Goal: Task Accomplishment & Management: Manage account settings

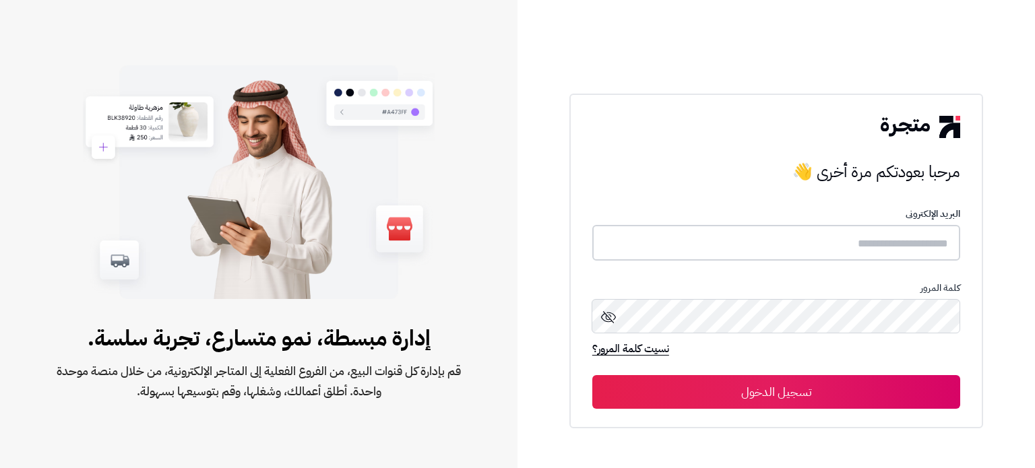
type input "*****"
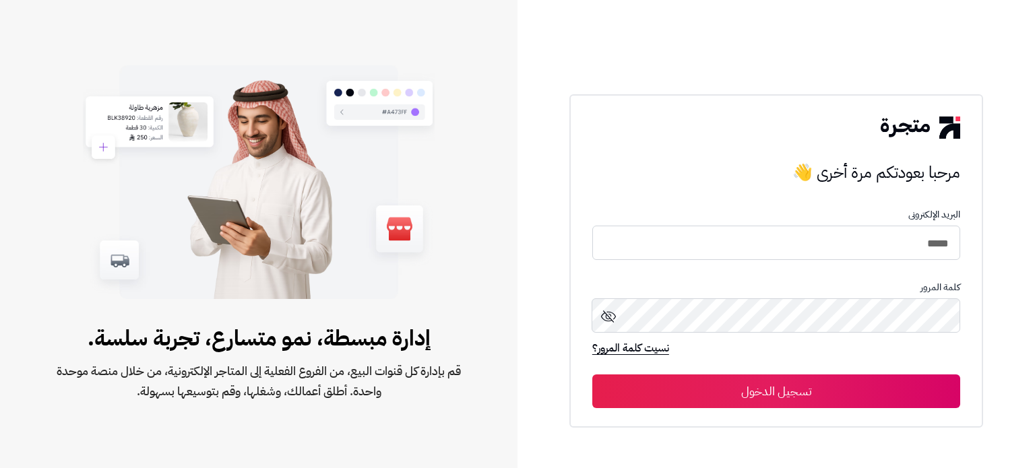
click at [816, 385] on button "تسجيل الدخول" at bounding box center [776, 392] width 368 height 34
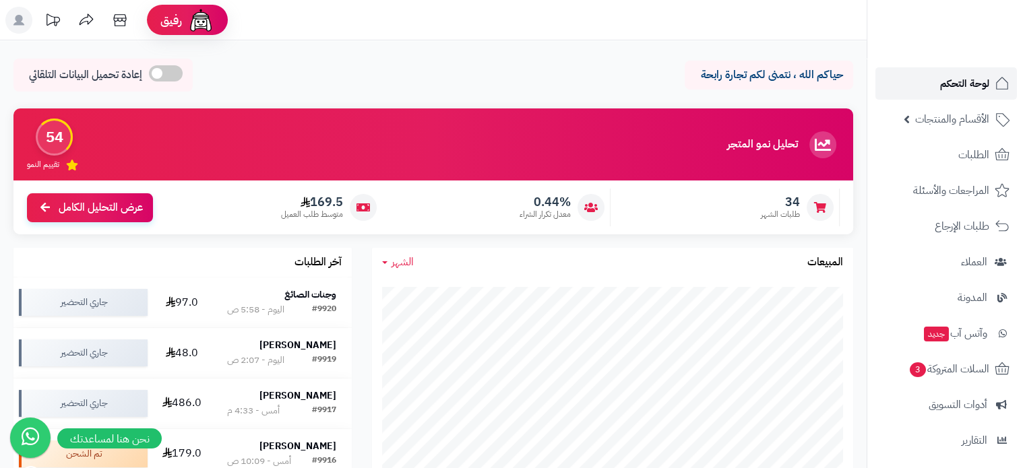
click at [948, 94] on link "لوحة التحكم" at bounding box center [945, 83] width 141 height 32
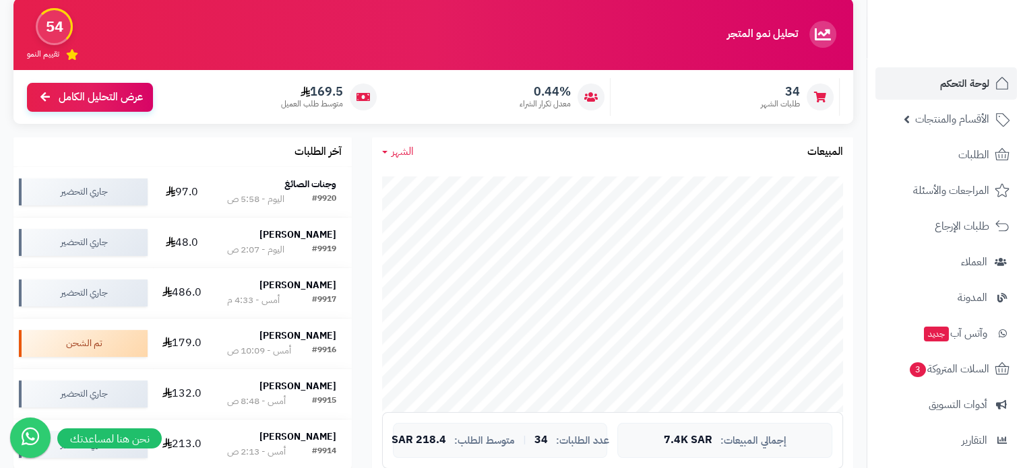
scroll to position [135, 0]
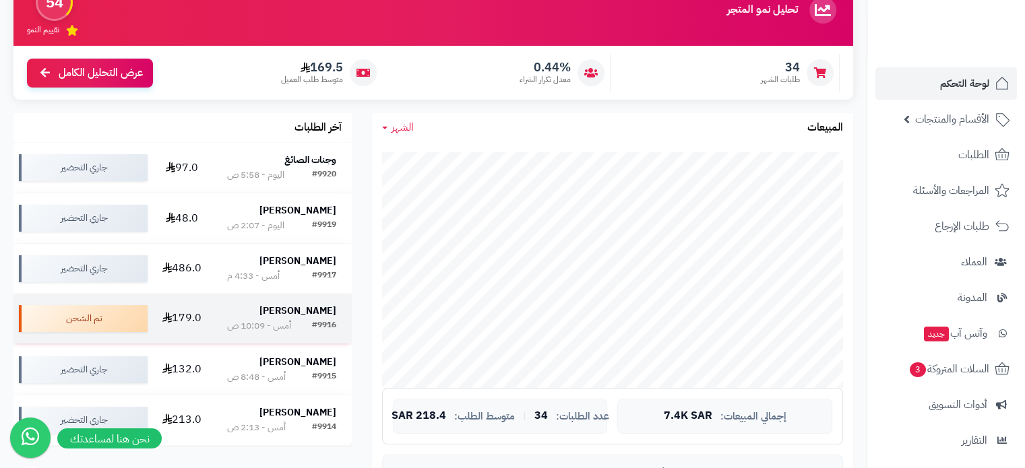
click at [290, 307] on strong "[PERSON_NAME]" at bounding box center [297, 311] width 77 height 14
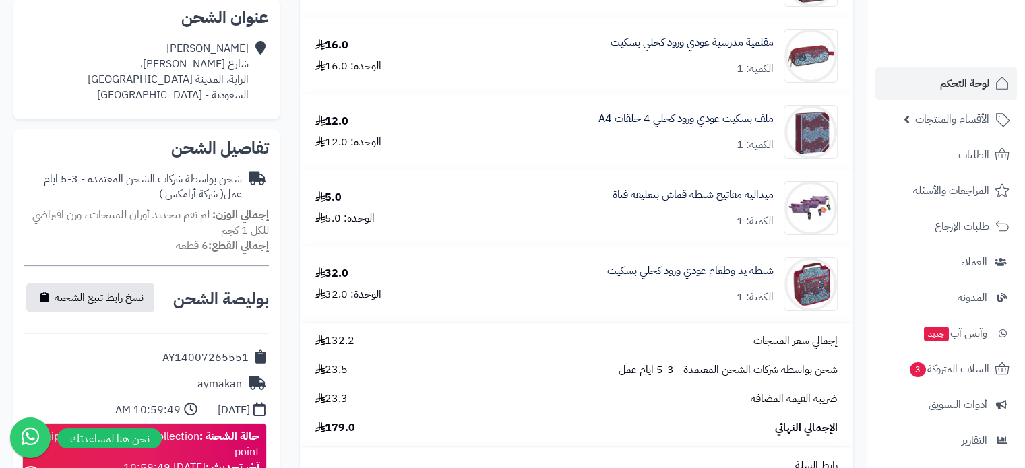
scroll to position [337, 0]
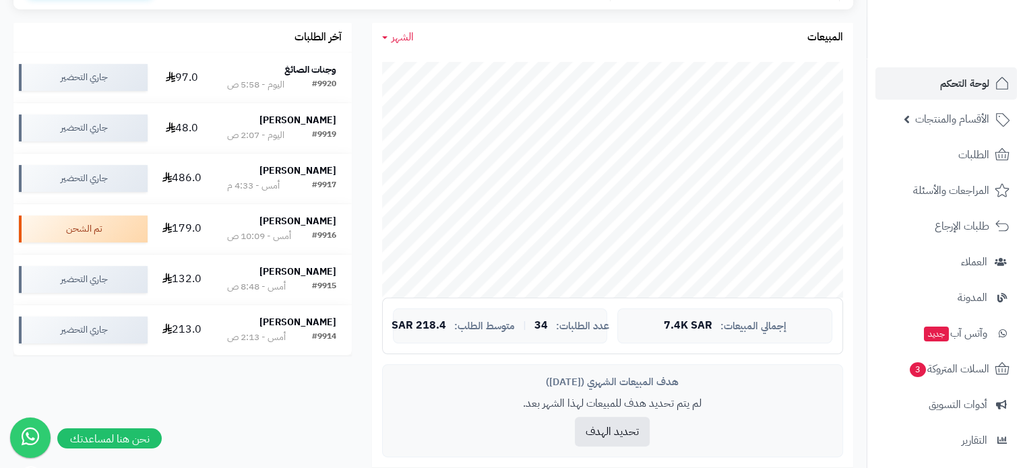
scroll to position [202, 0]
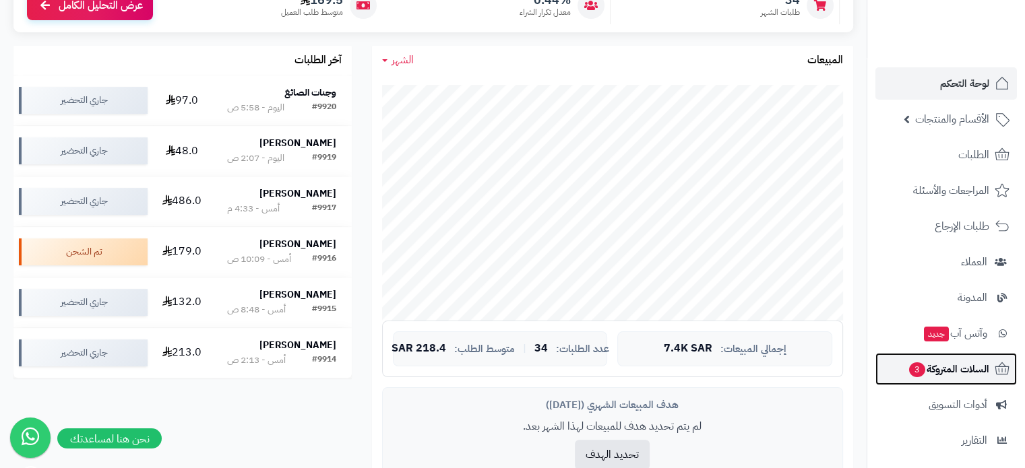
click at [946, 373] on span "السلات المتروكة 3" at bounding box center [948, 369] width 82 height 19
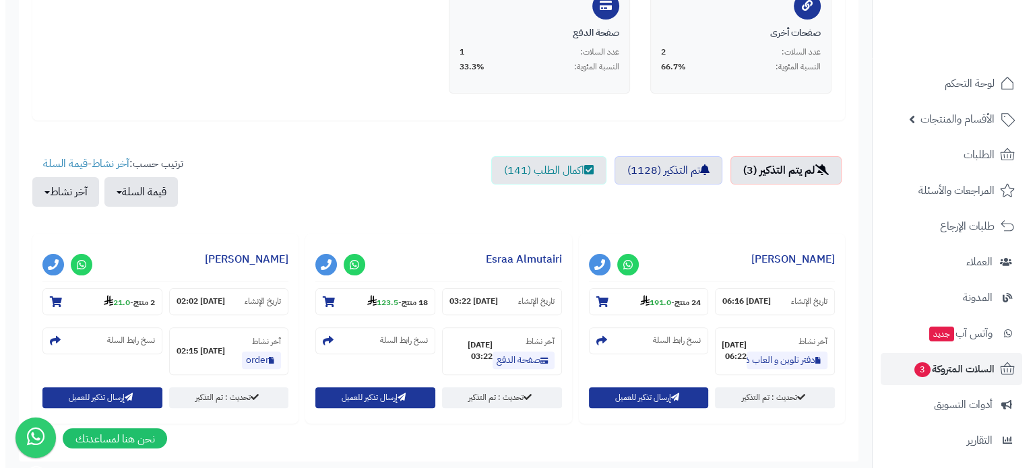
scroll to position [435, 0]
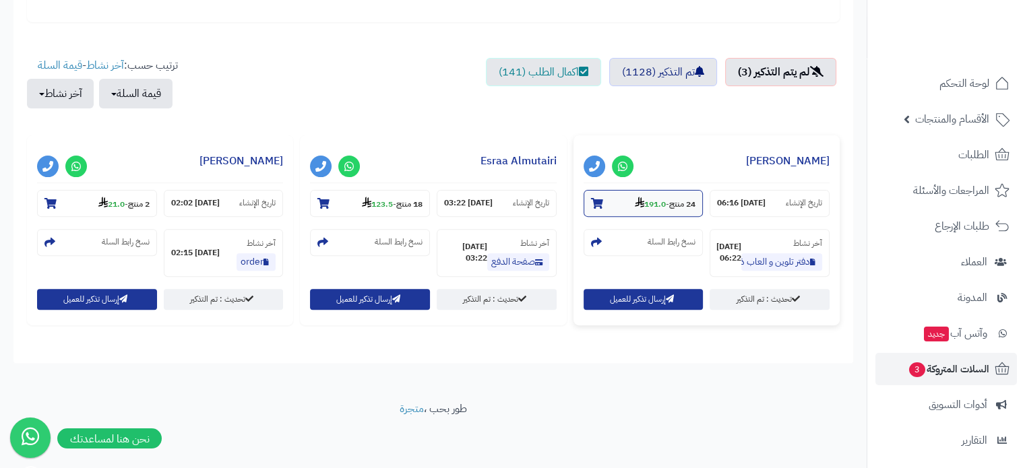
click at [650, 199] on strong "191.0" at bounding box center [650, 204] width 31 height 12
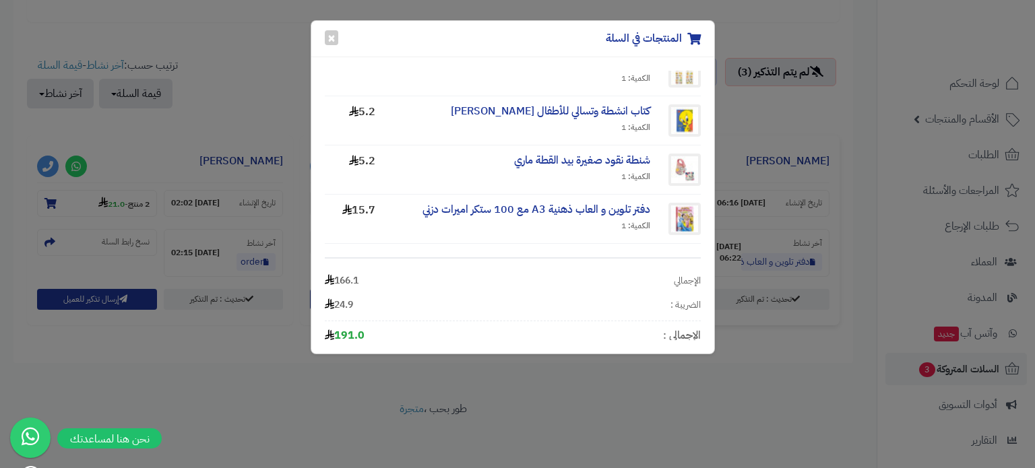
scroll to position [1023, 0]
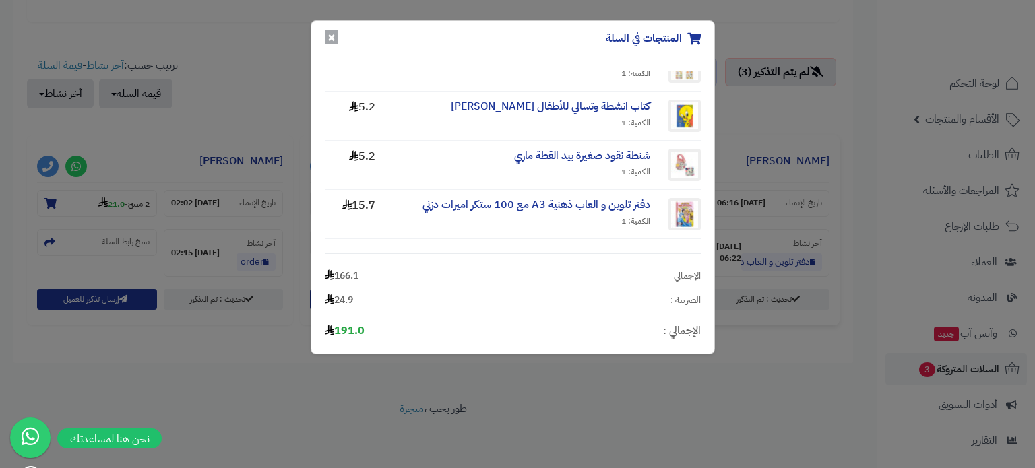
click at [333, 34] on button "×" at bounding box center [331, 37] width 13 height 15
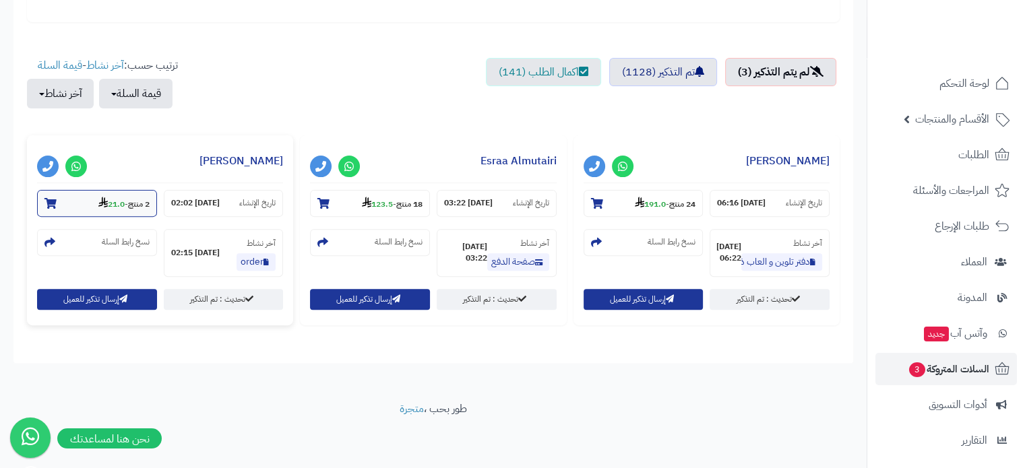
click at [113, 198] on strong "21.0" at bounding box center [111, 204] width 26 height 12
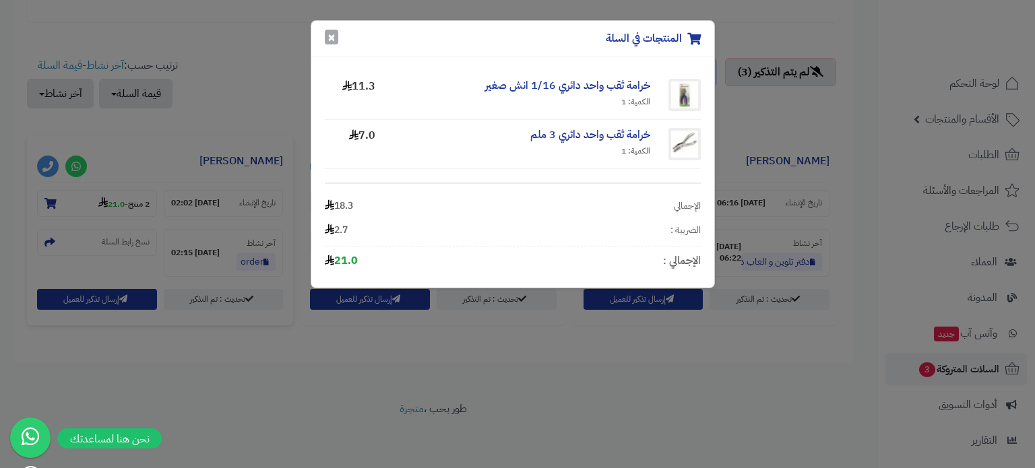
click at [336, 37] on button "×" at bounding box center [331, 37] width 13 height 15
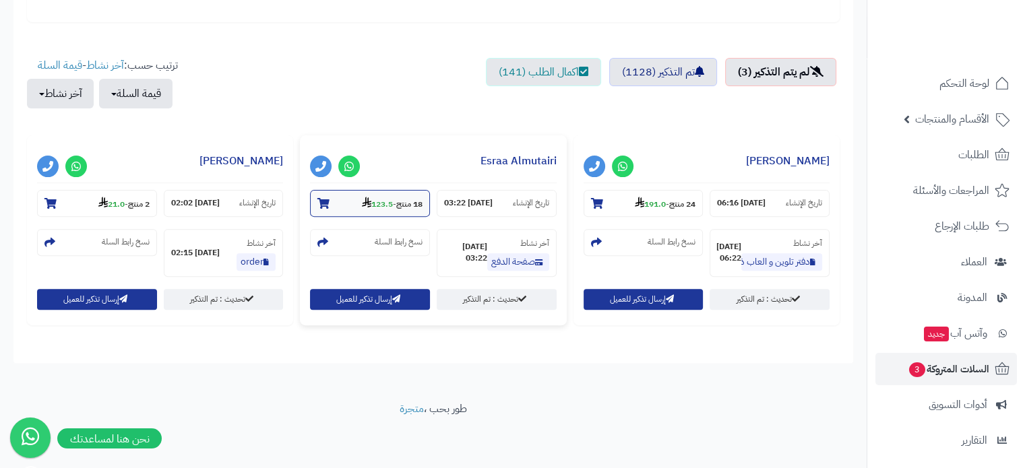
click at [375, 201] on strong "123.5" at bounding box center [377, 204] width 31 height 12
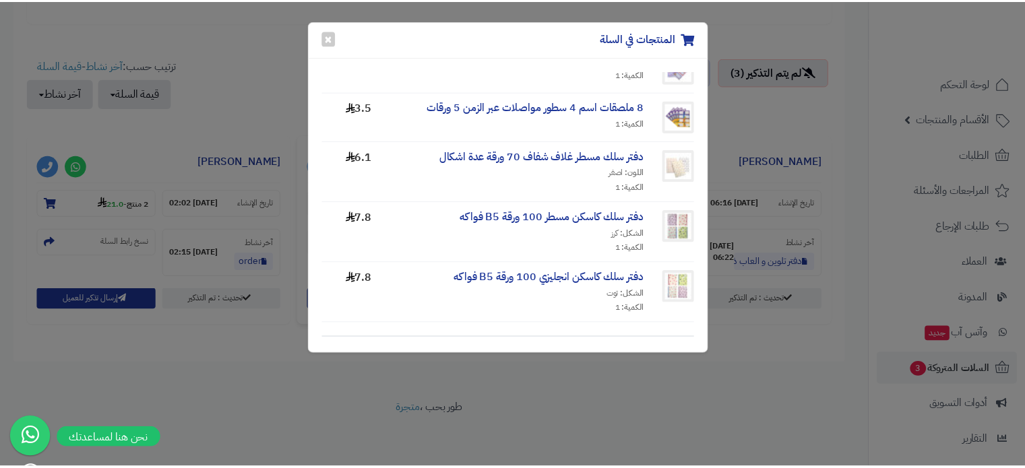
scroll to position [775, 0]
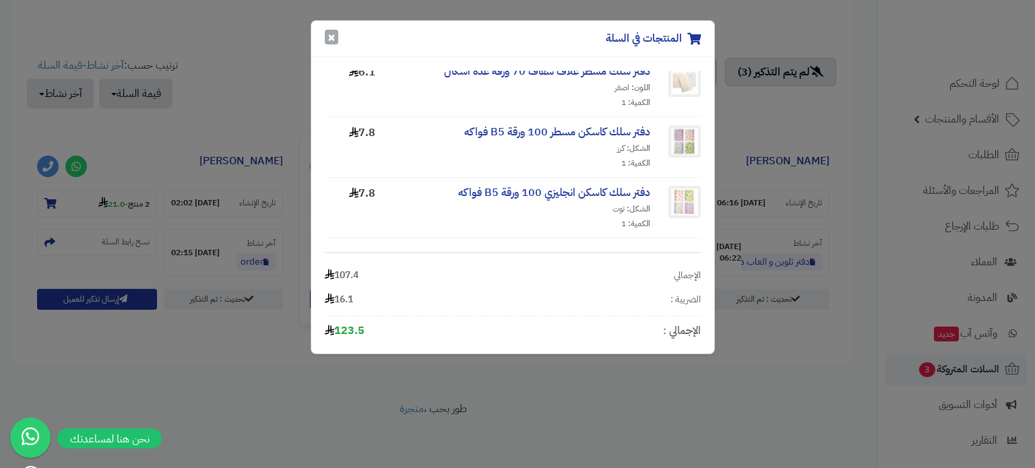
click at [336, 40] on button "×" at bounding box center [331, 37] width 13 height 15
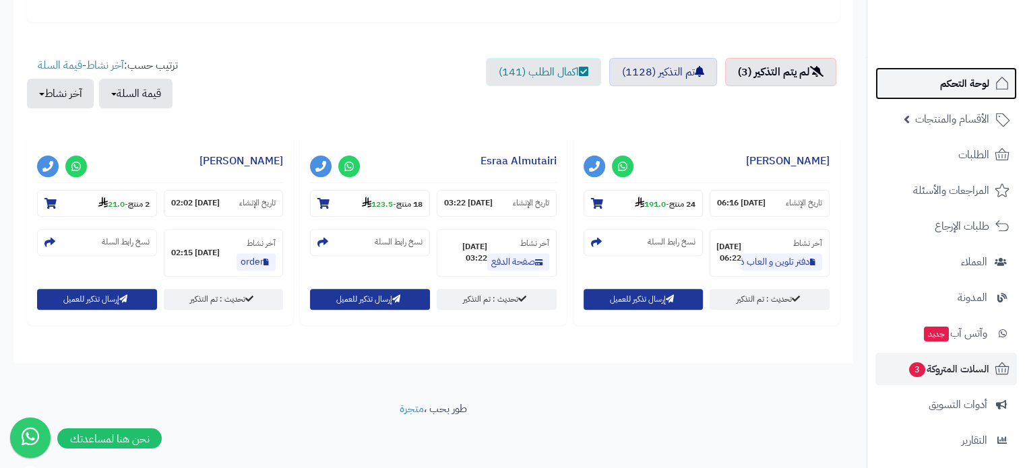
click at [966, 83] on span "لوحة التحكم" at bounding box center [964, 83] width 49 height 19
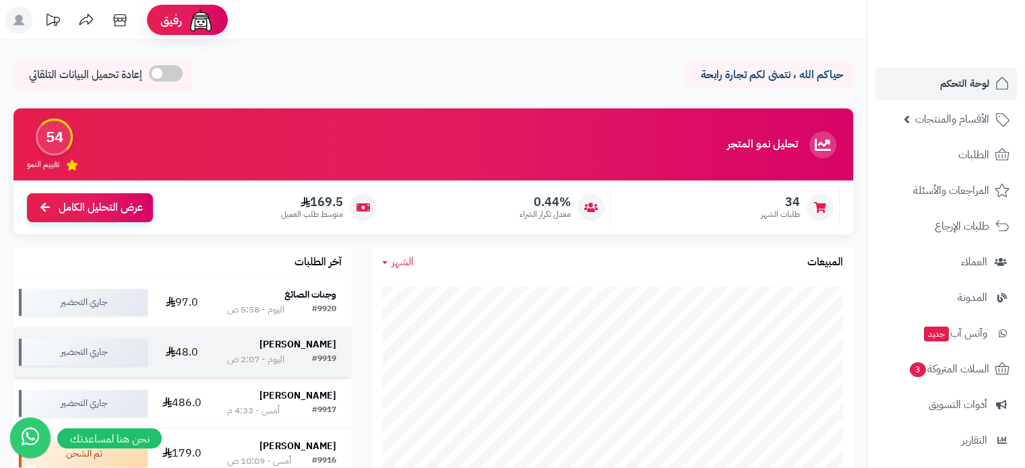
click at [269, 347] on strong "AMJAD ALHARBI" at bounding box center [297, 345] width 77 height 14
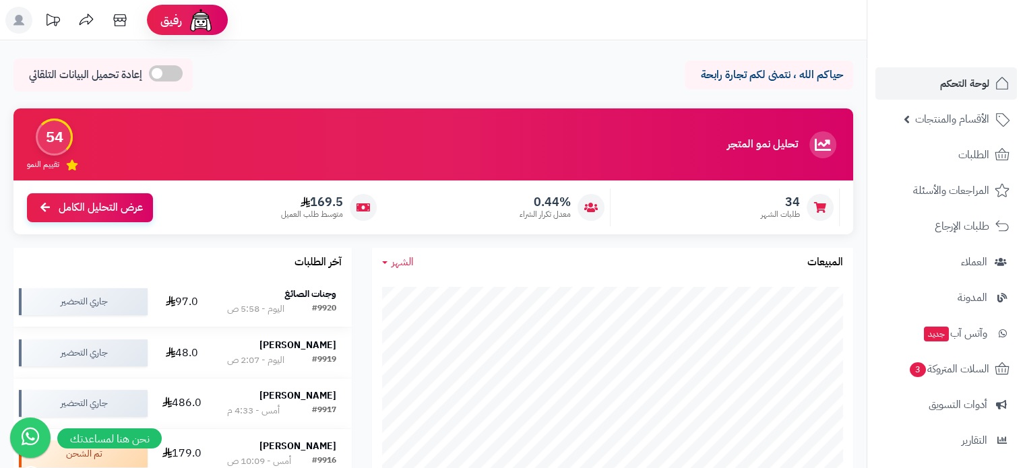
click at [294, 299] on strong "وجنات الصائغ" at bounding box center [310, 294] width 52 height 14
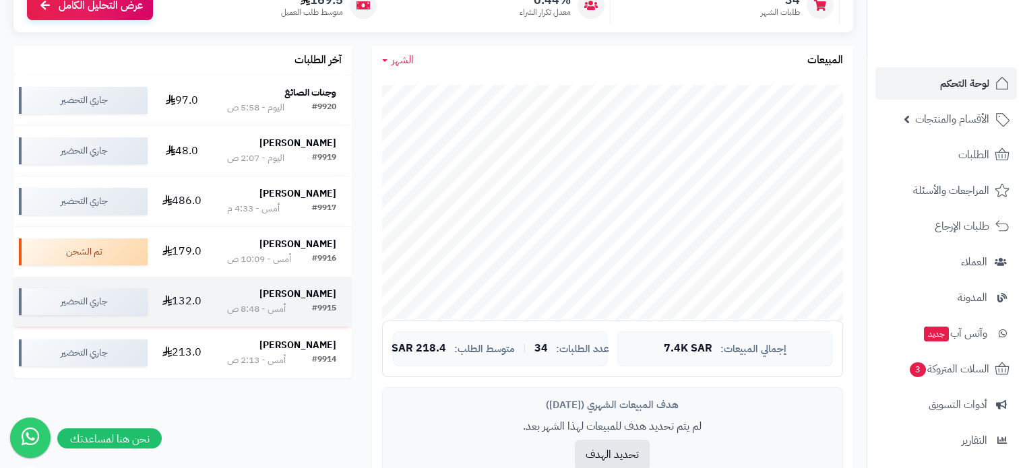
click at [313, 297] on strong "احمد مغربي" at bounding box center [297, 294] width 77 height 14
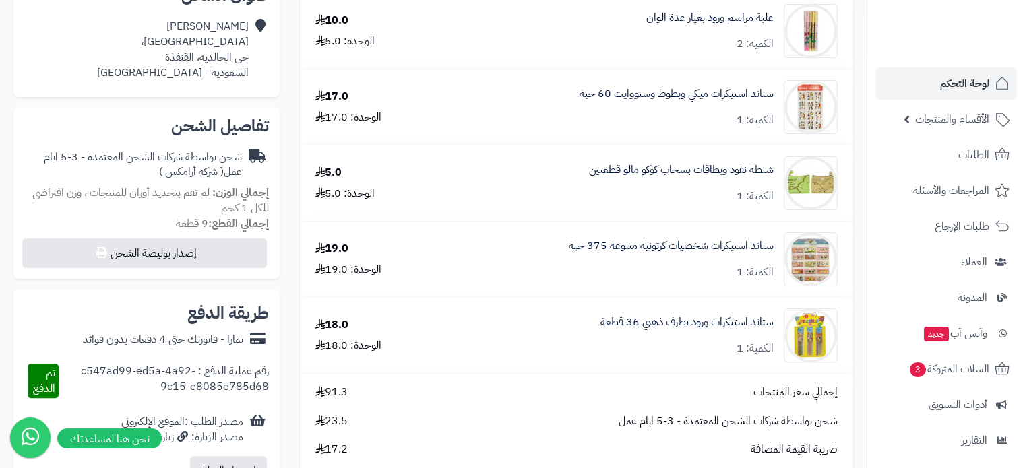
scroll to position [404, 0]
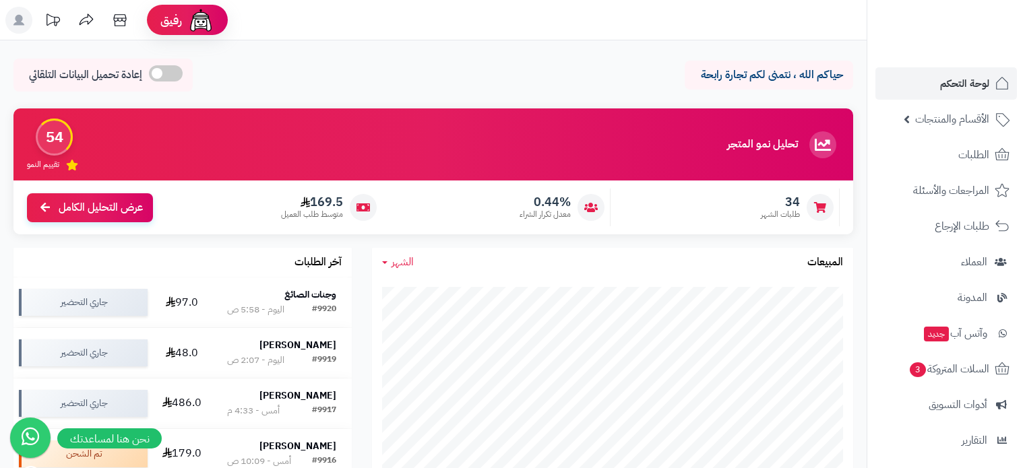
scroll to position [202, 0]
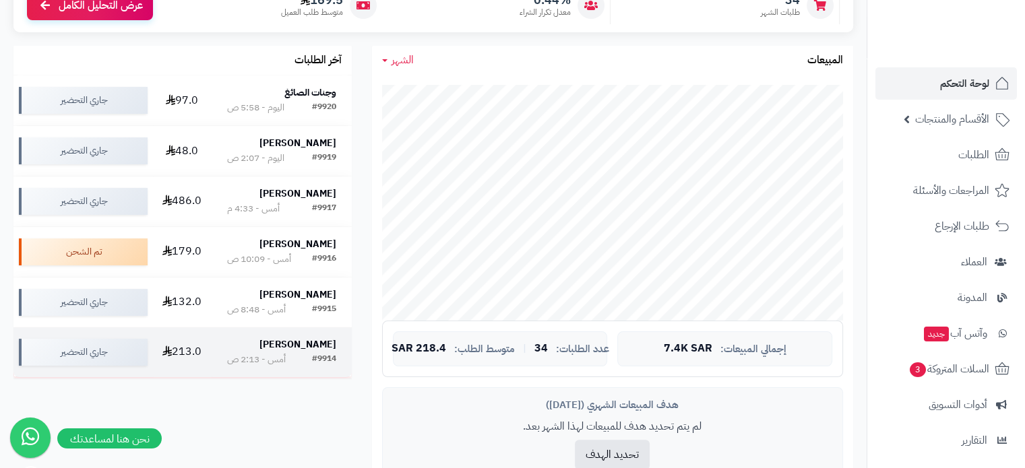
click at [314, 342] on strong "محمد الحارثي" at bounding box center [297, 345] width 77 height 14
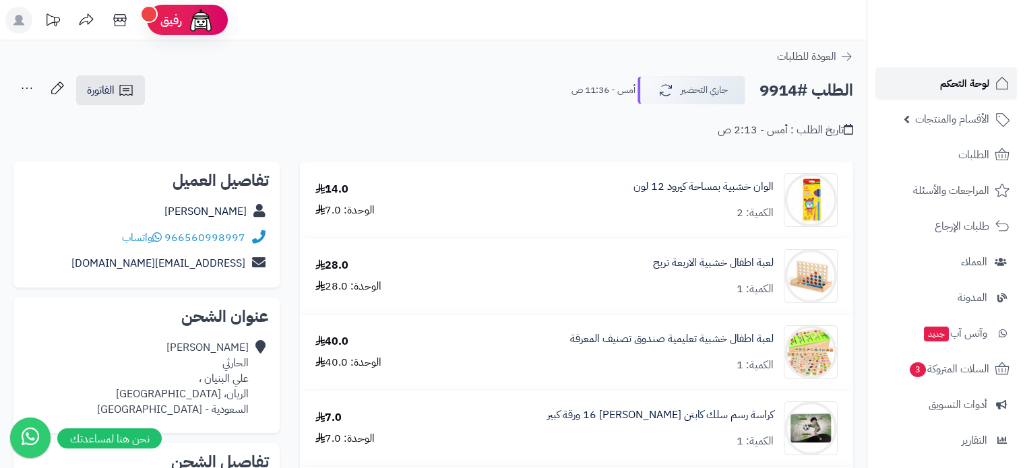
click at [975, 88] on span "لوحة التحكم" at bounding box center [964, 83] width 49 height 19
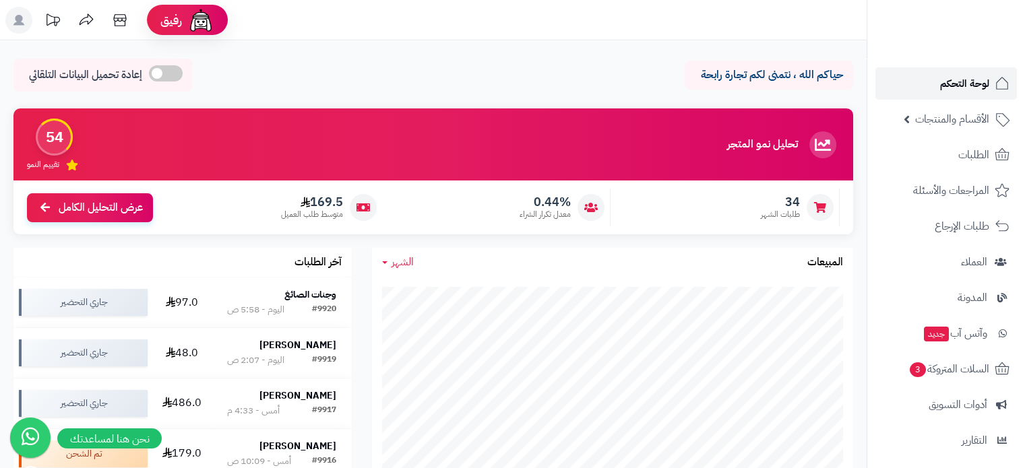
click at [964, 86] on span "لوحة التحكم" at bounding box center [964, 83] width 49 height 19
click at [962, 85] on span "لوحة التحكم" at bounding box center [964, 83] width 49 height 19
click at [969, 92] on span "لوحة التحكم" at bounding box center [964, 83] width 49 height 19
click at [963, 86] on span "لوحة التحكم" at bounding box center [964, 83] width 49 height 19
click at [981, 81] on span "لوحة التحكم" at bounding box center [964, 83] width 49 height 19
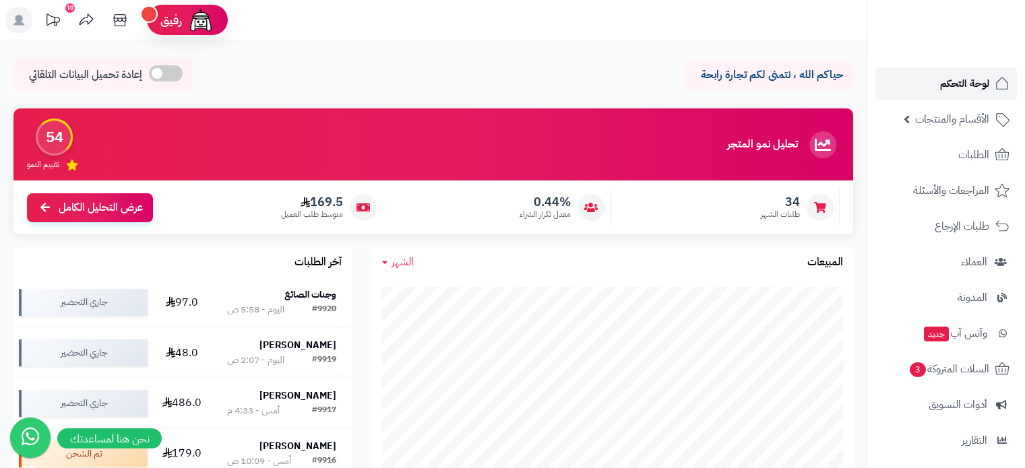
click at [946, 88] on span "لوحة التحكم" at bounding box center [964, 83] width 49 height 19
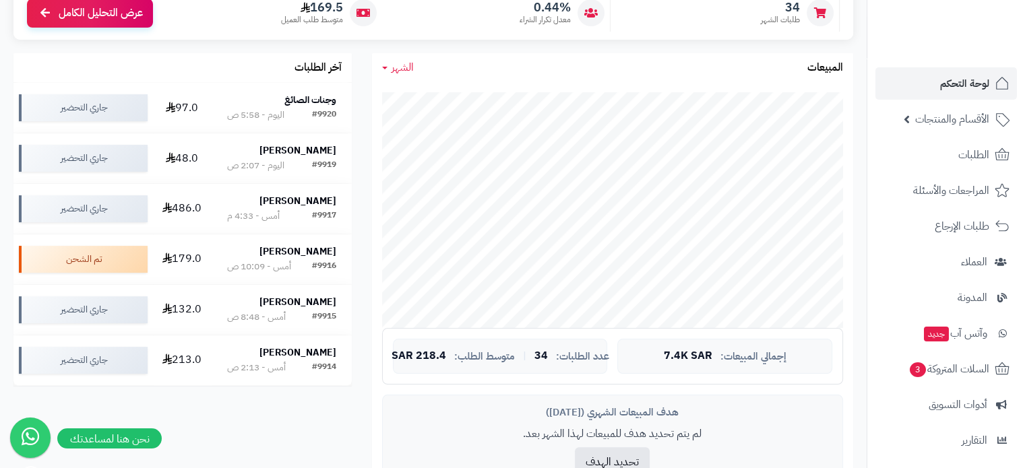
scroll to position [202, 0]
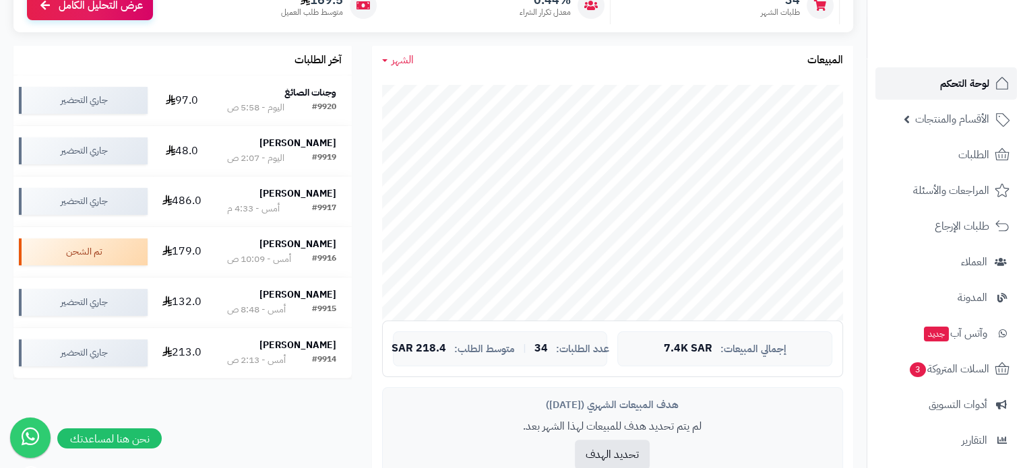
click at [965, 77] on span "لوحة التحكم" at bounding box center [964, 83] width 49 height 19
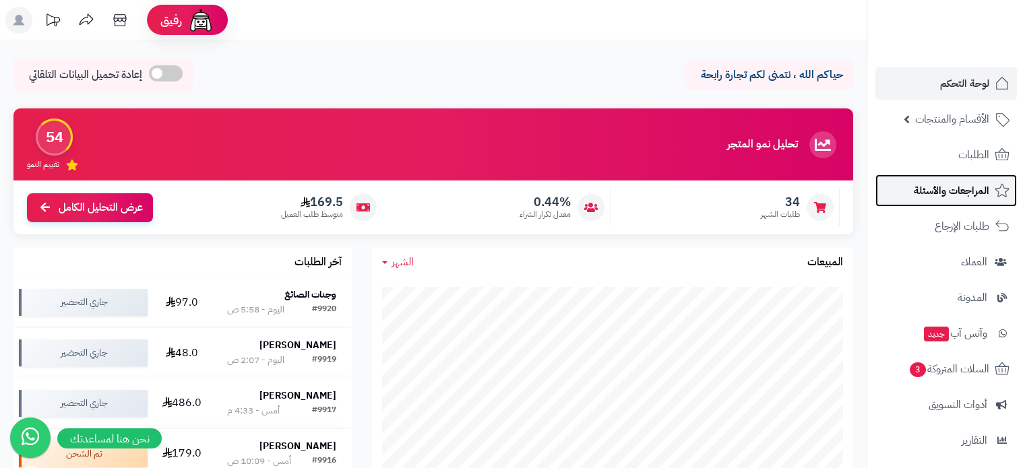
click at [961, 185] on span "المراجعات والأسئلة" at bounding box center [950, 190] width 75 height 19
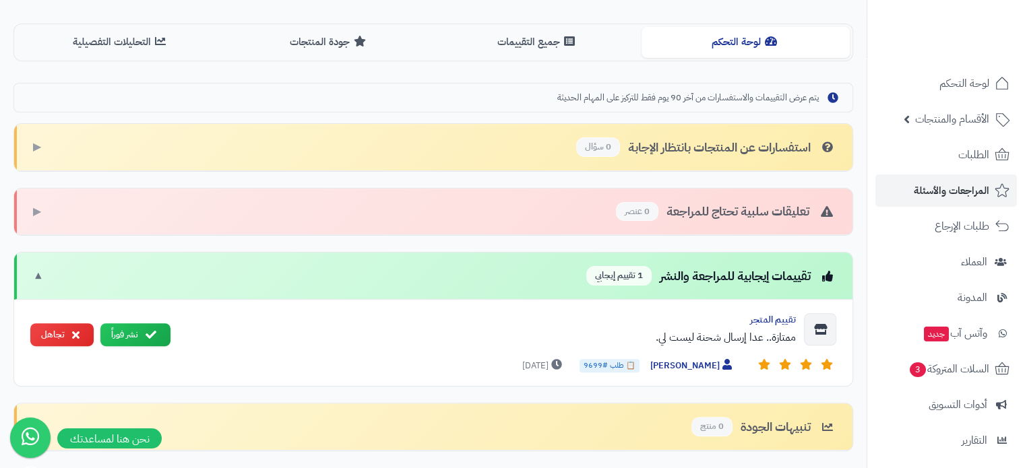
scroll to position [423, 0]
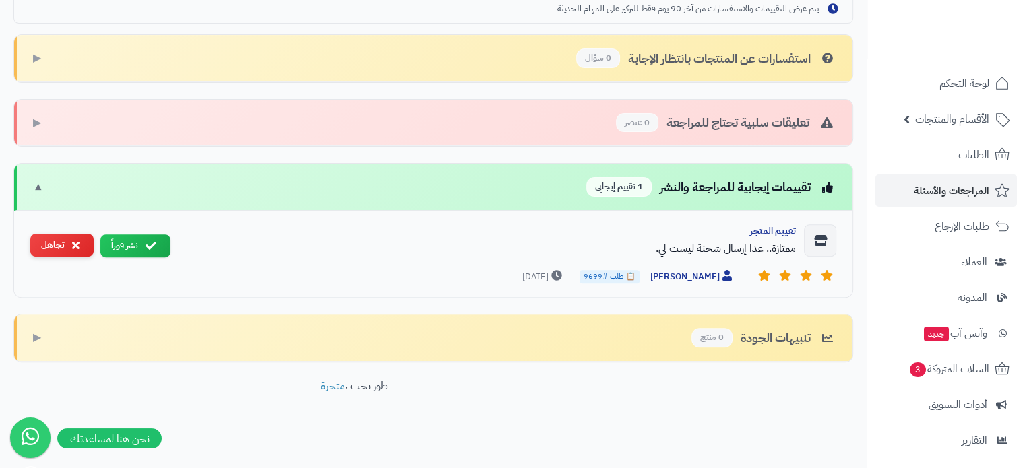
click at [64, 236] on button "تجاهل" at bounding box center [61, 246] width 63 height 24
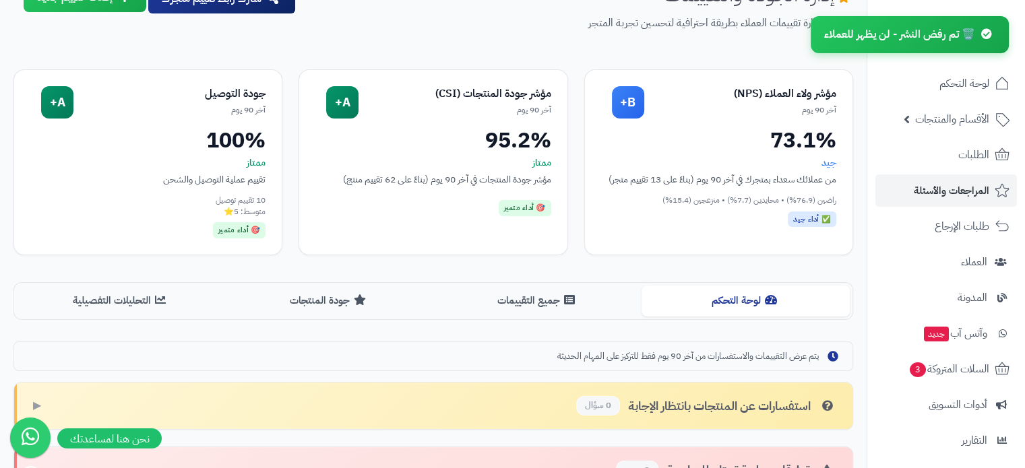
scroll to position [67, 0]
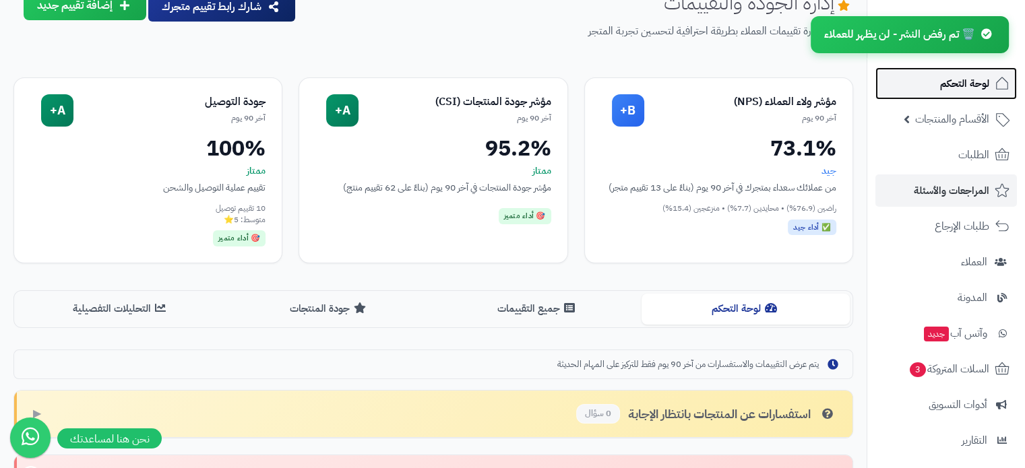
click at [950, 87] on span "لوحة التحكم" at bounding box center [964, 83] width 49 height 19
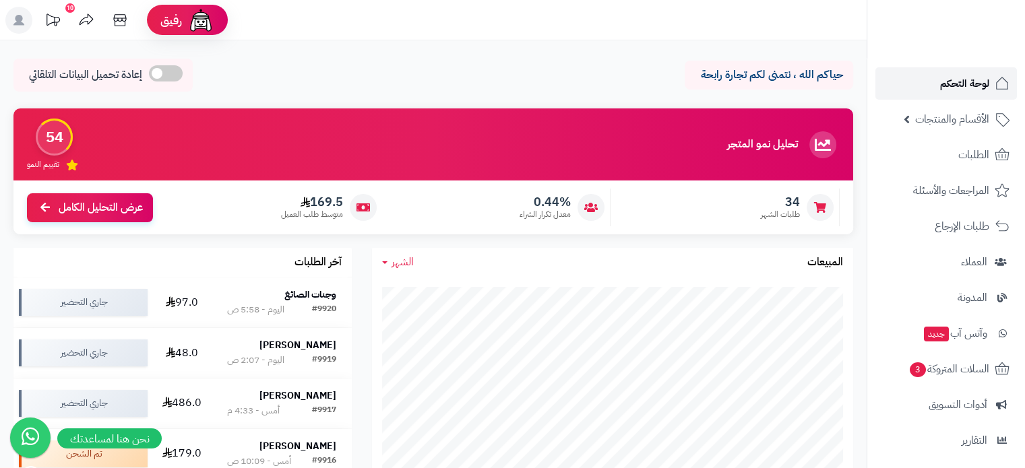
drag, startPoint x: 994, startPoint y: 94, endPoint x: 965, endPoint y: 88, distance: 30.3
click at [994, 94] on link "لوحة التحكم" at bounding box center [945, 83] width 141 height 32
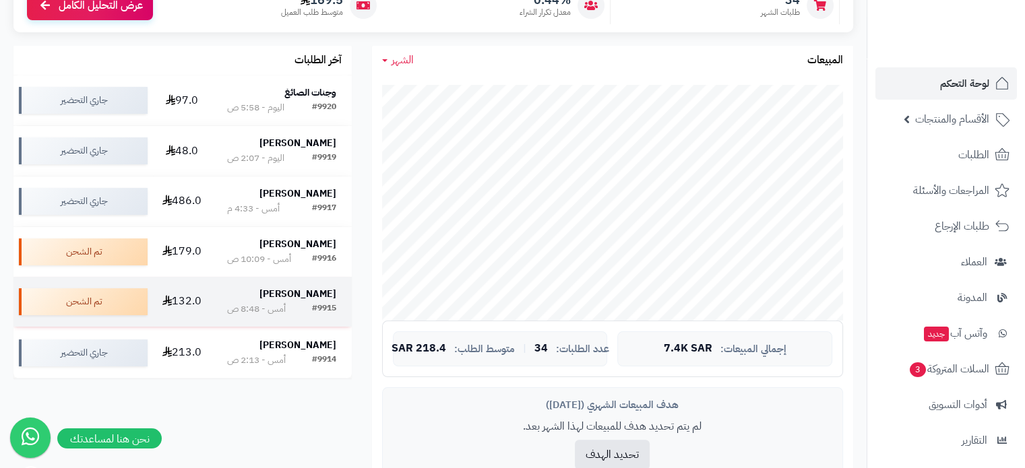
click at [321, 288] on td "احمد مغربي #9915 أمس - 8:48 ص" at bounding box center [282, 302] width 140 height 50
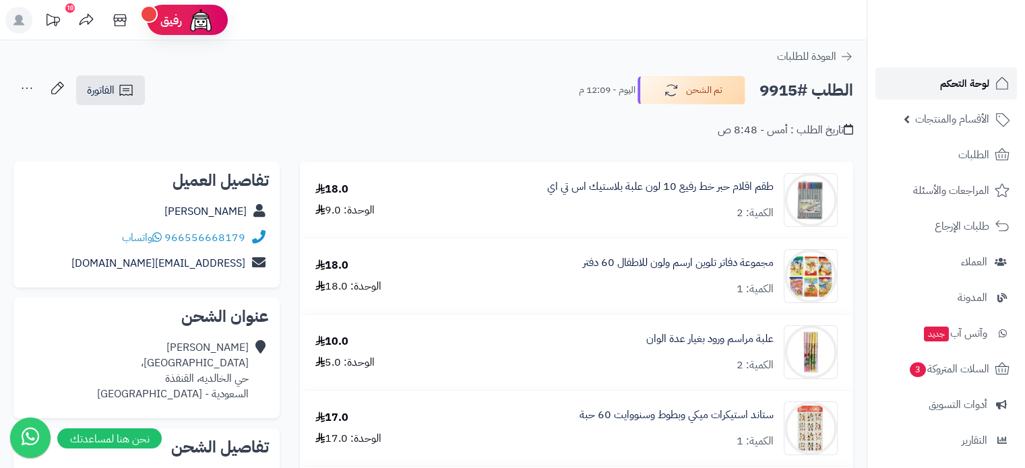
click at [941, 86] on span "لوحة التحكم" at bounding box center [964, 83] width 49 height 19
